Goal: Information Seeking & Learning: Learn about a topic

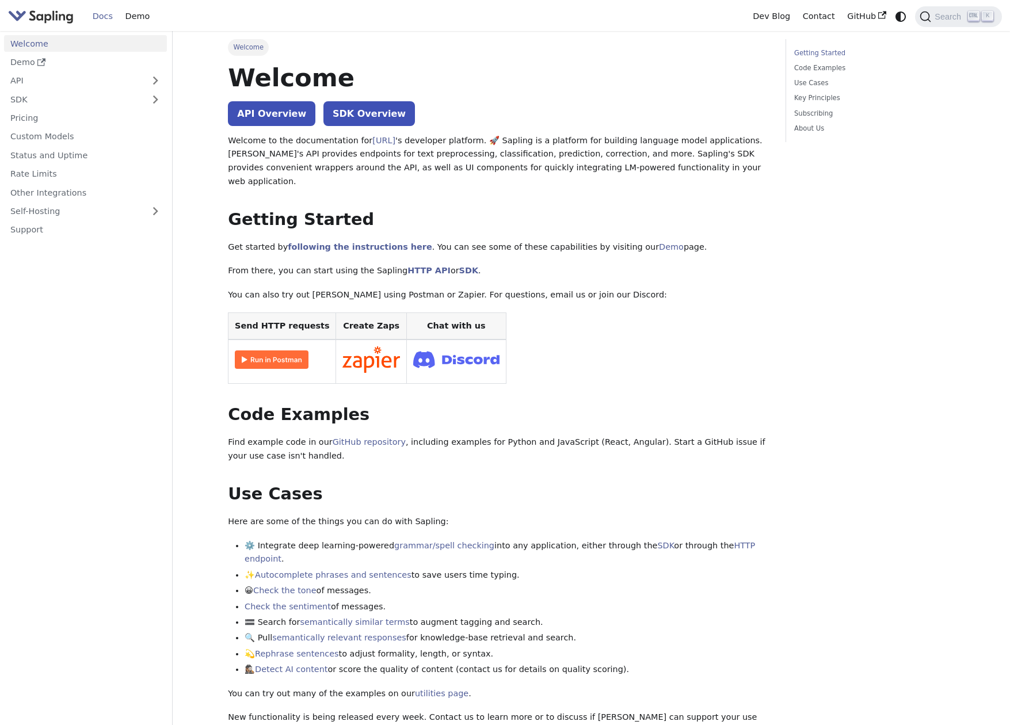
drag, startPoint x: 536, startPoint y: 516, endPoint x: 513, endPoint y: 501, distance: 27.0
click at [536, 515] on div "Welcome API Overview SDK Overview Welcome to the documentation for [URL] 's dev…" at bounding box center [498, 634] width 541 height 1145
